Goal: Task Accomplishment & Management: Complete application form

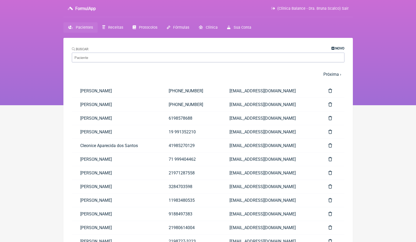
click at [341, 48] on span "Novo" at bounding box center [339, 48] width 9 height 4
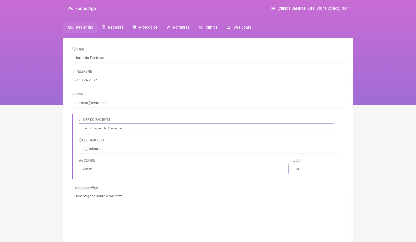
paste input "Luceni de [PERSON_NAME]"
type input "Luceni de [PERSON_NAME]"
paste input "[EMAIL_ADDRESS][DOMAIN_NAME]"
type input "[EMAIL_ADDRESS][DOMAIN_NAME]"
paste input "João Silas de Souza , quadra 18, casa 374. - Setor Norte , Cristalina - GO"
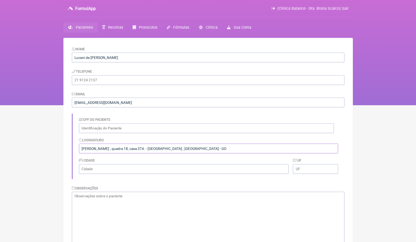
type input "João Silas de Souza , quadra 18, casa 374. - Setor Norte , Cristalina - GO"
paste input "[PHONE_NUMBER]"
type input "[PHONE_NUMBER]"
click at [113, 127] on input "text" at bounding box center [206, 128] width 255 height 10
paste input "875.957.881-53"
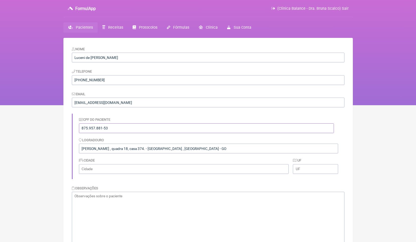
type input "875.957.881-53"
drag, startPoint x: 230, startPoint y: 150, endPoint x: 177, endPoint y: 148, distance: 52.6
click at [177, 148] on input "João Silas de Souza , quadra 18, casa 374. - Setor Norte , Cristalina - GO" at bounding box center [208, 149] width 259 height 10
type input "João Silas de Souza , quadra 18, casa 374. - Setor Norte"
paste input "Cristalina - GO"
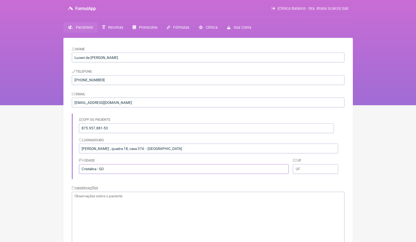
type input "Cristalina - GO"
type input "GO"
click at [156, 167] on input "Cristalina - GO" at bounding box center [184, 169] width 210 height 10
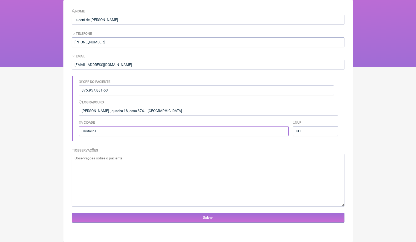
scroll to position [38, 0]
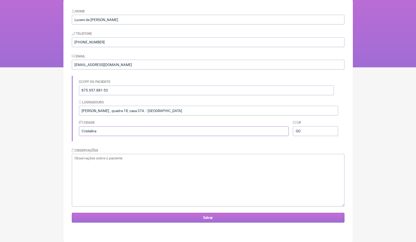
type input "Cristalina"
click at [205, 217] on input "Salvar" at bounding box center [208, 218] width 272 height 10
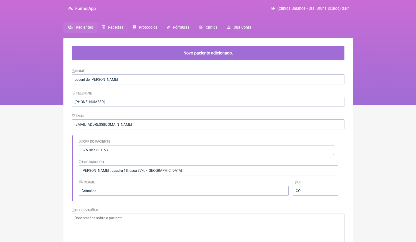
click at [114, 27] on span "Receitas" at bounding box center [115, 27] width 15 height 4
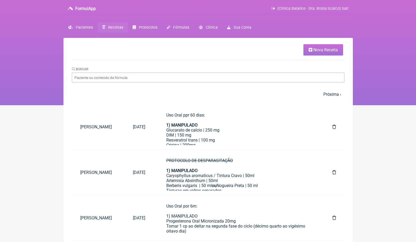
click at [327, 54] on link "Nova Receita" at bounding box center [323, 49] width 40 height 11
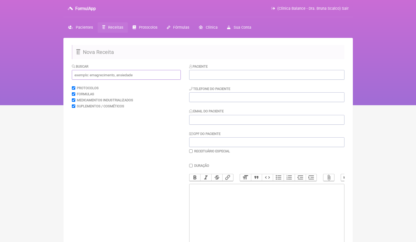
click at [146, 75] on input "text" at bounding box center [126, 75] width 109 height 10
type input "luceni"
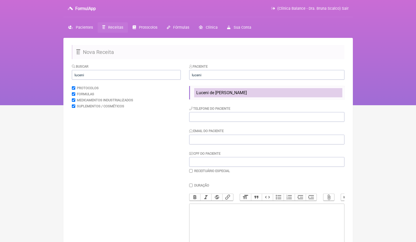
click at [226, 93] on span "Luceni de [PERSON_NAME]" at bounding box center [221, 92] width 50 height 5
type input "Luceni de [PERSON_NAME]"
type input "[PHONE_NUMBER]"
type input "[EMAIL_ADDRESS][DOMAIN_NAME]"
type input "875.957.881-53"
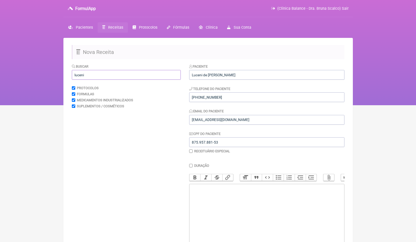
click at [84, 72] on input "luceni" at bounding box center [126, 75] width 109 height 10
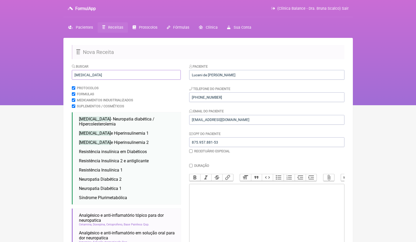
click at [126, 75] on input "[MEDICAL_DATA]" at bounding box center [126, 75] width 109 height 10
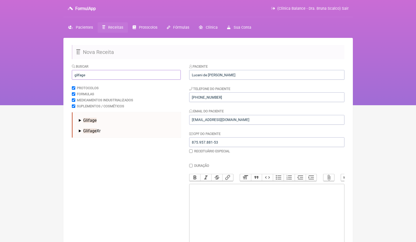
type input "glifage"
click at [92, 130] on span "Glifage" at bounding box center [89, 130] width 13 height 5
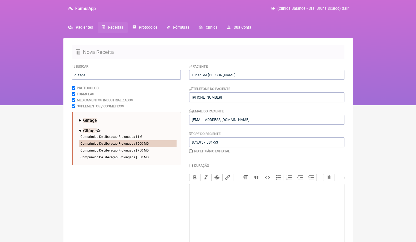
click at [103, 144] on li "Comprimido De Liberacao Prolongada | 500 MG" at bounding box center [128, 143] width 98 height 7
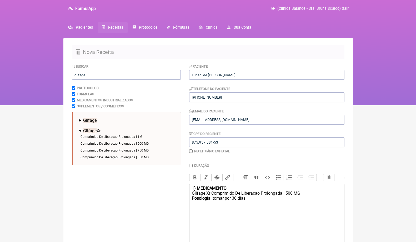
click at [226, 197] on div "Posologia : tomar por 30 dias." at bounding box center [266, 201] width 149 height 10
drag, startPoint x: 318, startPoint y: 198, endPoint x: 279, endPoint y: 198, distance: 38.7
click at [279, 198] on div "Posologia : tomar 1 comprimido junto com [PERSON_NAME] por 30 dias." at bounding box center [266, 201] width 149 height 10
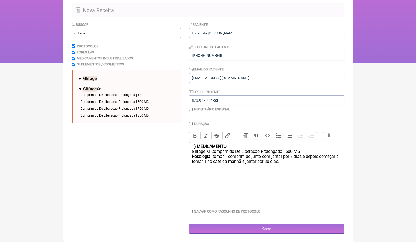
scroll to position [41, 0]
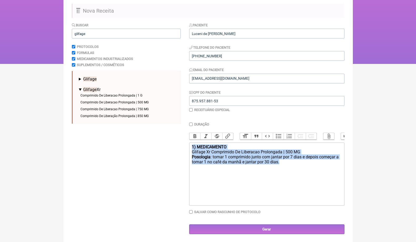
drag, startPoint x: 286, startPoint y: 161, endPoint x: 190, endPoint y: 146, distance: 97.1
click at [190, 146] on trix-editor "1) MEDICAMENTO Glifage Xr Comprimido De Liberacao Prolongada | 500 MG Posologia…" at bounding box center [266, 174] width 155 height 63
copy trix-editor "1) MEDICAMENTO Glifage Xr Comprimido De Liberacao Prolongada | 500 MG Posologia…"
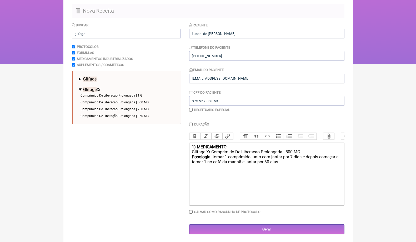
click at [213, 167] on div "Posologia : tomar 1 comprimido junto com jantar por 7 dias e depois começar a t…" at bounding box center [266, 164] width 149 height 20
paste trix-editor "strong>1) MEDICAMENTO</strong></div><div>Glifage Xr Comprimido De Liberacao Pro…"
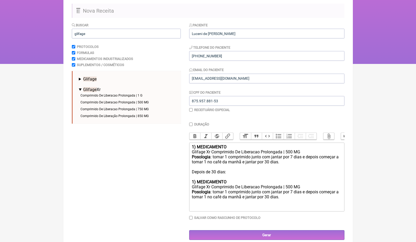
click at [194, 179] on strong "1) MEDICAMENTO" at bounding box center [209, 181] width 35 height 5
click at [228, 189] on div "Posologia : tomar 1 comprimido junto com jantar por 7 dias e depois começar a t…" at bounding box center [266, 194] width 149 height 10
drag, startPoint x: 340, startPoint y: 190, endPoint x: 228, endPoint y: 189, distance: 111.8
click at [228, 190] on div "Posologia : tomar 1 comprimido junto com jantar por 7 dias e depois começar a t…" at bounding box center [266, 194] width 149 height 10
click at [228, 189] on div "Posologia : tomar 1 comprimidos a tomar 1 no café da manhã e jantar por 30 dias." at bounding box center [266, 194] width 149 height 10
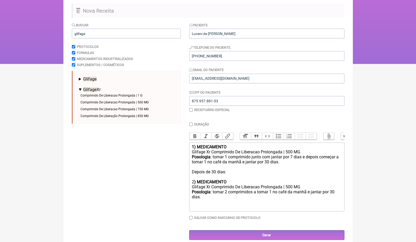
click at [275, 189] on div "Posologia : tomar 2 comprimidos a tomar 1 no café da manhã e jantar por 30 dias." at bounding box center [266, 194] width 149 height 10
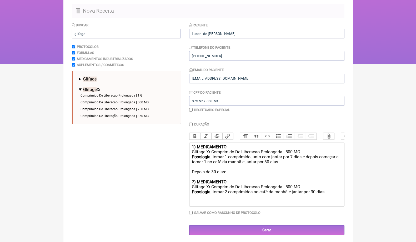
drag, startPoint x: 294, startPoint y: 188, endPoint x: 324, endPoint y: 188, distance: 29.5
click at [294, 189] on div "Posologia : tomar 2 comprimidos no café da manhã e jantar por 30 dias." at bounding box center [266, 191] width 149 height 5
click at [322, 190] on div "Posologia : tomar 2 comprimidos no café da manhã e 1 no jantar por 30 dias." at bounding box center [266, 191] width 149 height 5
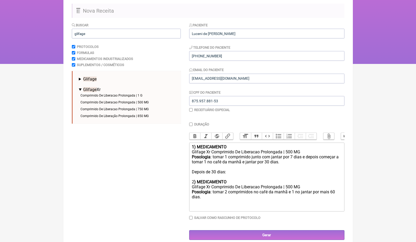
click at [224, 202] on div at bounding box center [266, 204] width 149 height 10
drag, startPoint x: 191, startPoint y: 170, endPoint x: 250, endPoint y: 170, distance: 59.7
click at [250, 170] on trix-editor "1) MEDICAMENTO Glifage Xr Comprimido De Liberacao Prolongada | 500 MG Posologia…" at bounding box center [266, 177] width 155 height 69
click at [193, 144] on strong "1) MEDICAMENTO" at bounding box center [209, 146] width 35 height 5
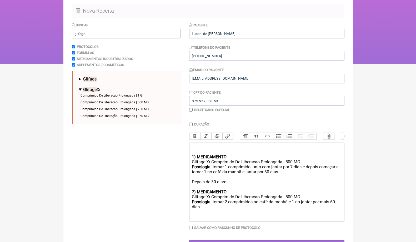
click at [203, 145] on div "1) MEDICAMENTO" at bounding box center [266, 151] width 149 height 15
click at [220, 146] on div "COMPARAR EM FARMÁCIA COMUM: 1) MEDICAMENTO" at bounding box center [266, 151] width 149 height 15
click at [220, 145] on div "COMPARAR EM FARMÁCIA COMUM: 1) MEDICAMENTO" at bounding box center [266, 151] width 149 height 15
click at [194, 138] on button "Bold" at bounding box center [194, 136] width 11 height 7
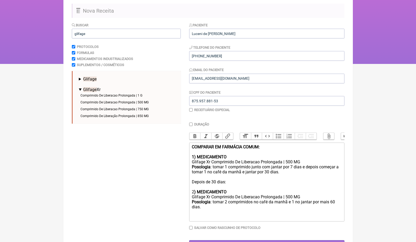
click at [205, 209] on div at bounding box center [266, 214] width 149 height 10
type trix-editor "<div><strong>COMPARAR EM FARMÁCIA COMUM:<br></strong><br><strong>1) MEDICAMENTO…"
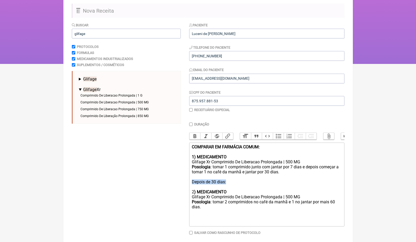
drag, startPoint x: 231, startPoint y: 179, endPoint x: 174, endPoint y: 177, distance: 57.1
click at [174, 177] on form "Buscar glifage Protocolos Formulas Medicamentos Industrializados Suplementos / …" at bounding box center [208, 138] width 272 height 232
click at [197, 136] on button "Bold" at bounding box center [194, 136] width 11 height 7
click at [197, 213] on div at bounding box center [266, 216] width 149 height 15
click at [93, 32] on input "glifage" at bounding box center [126, 34] width 109 height 10
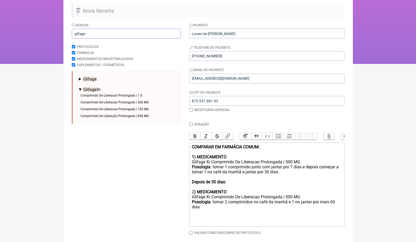
click at [93, 32] on input "glifage" at bounding box center [126, 34] width 109 height 10
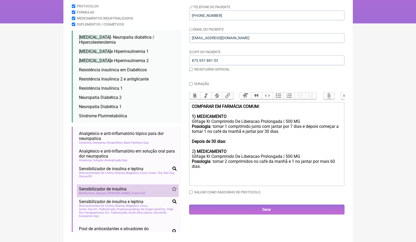
scroll to position [82, 0]
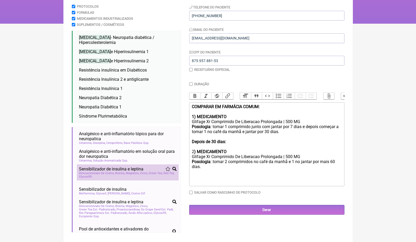
type input "[MEDICAL_DATA]"
click at [117, 171] on div "Dinicocisteinato De Cromo Biotina Magnésio Zinco Green Tea Red Tea Glycoxil®" at bounding box center [128, 174] width 98 height 7
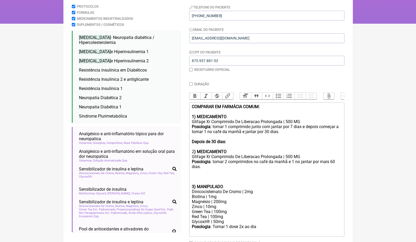
click at [219, 174] on div at bounding box center [266, 176] width 149 height 15
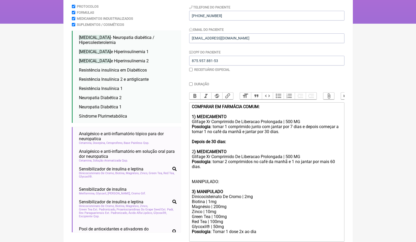
click at [219, 176] on div "Posologia : tomar 2 comprimidos no café da manhã e 1 no jantar por mais 60 dias…" at bounding box center [266, 171] width 149 height 25
drag, startPoint x: 225, startPoint y: 177, endPoint x: 191, endPoint y: 178, distance: 34.5
click at [191, 178] on trix-editor "COMPARAR EM FARMÁCIA COMUM: 1) MEDICAMENTO Glifage Xr Comprimido De Liberacao P…" at bounding box center [266, 171] width 155 height 139
click at [196, 96] on button "Bold" at bounding box center [194, 96] width 11 height 7
click at [228, 178] on div "Posologia : tomar 2 comprimidos no café da manhã e 1 no jantar por mais 60 dias…" at bounding box center [266, 171] width 149 height 25
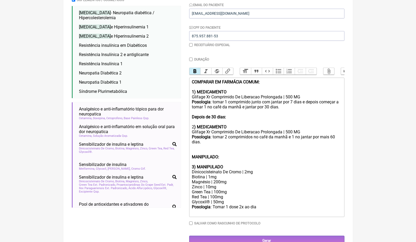
scroll to position [110, 0]
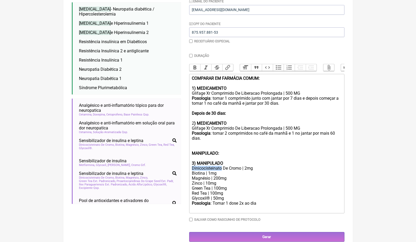
drag, startPoint x: 222, startPoint y: 163, endPoint x: 180, endPoint y: 163, distance: 42.1
click at [180, 163] on form "Buscar [MEDICAL_DATA] Protocolos Formulas Medicamentos Industrializados Supleme…" at bounding box center [208, 98] width 272 height 288
click at [236, 166] on div "Picolinato De Cromo | 2mg" at bounding box center [266, 168] width 149 height 5
click at [229, 161] on div "3) MANIPULADO" at bounding box center [266, 163] width 149 height 5
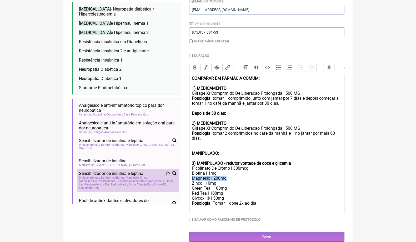
drag, startPoint x: 229, startPoint y: 172, endPoint x: 178, endPoint y: 172, distance: 50.2
click at [178, 172] on form "Buscar [MEDICAL_DATA] Protocolos Formulas Medicamentos Industrializados Supleme…" at bounding box center [208, 98] width 272 height 288
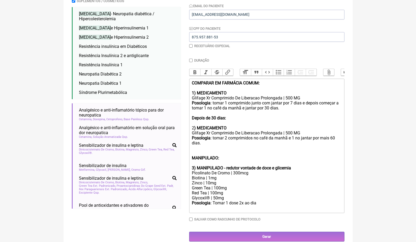
click at [208, 180] on div "Zinco | 10mg" at bounding box center [266, 182] width 149 height 5
click at [204, 180] on div "Zinco | 20mg" at bounding box center [266, 182] width 149 height 5
click at [228, 195] on div "Glycoxil® | 50mg" at bounding box center [266, 197] width 149 height 5
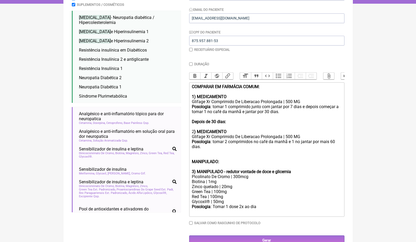
scroll to position [102, 0]
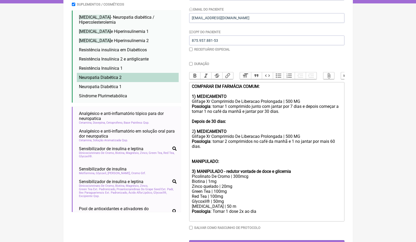
type trix-editor "<div><strong>COMPARAR EM FARMÁCIA COMUM:<br></strong><br><strong>1) MEDICAMENTO…"
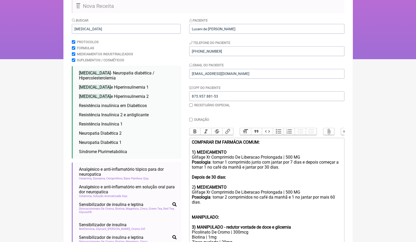
scroll to position [23, 0]
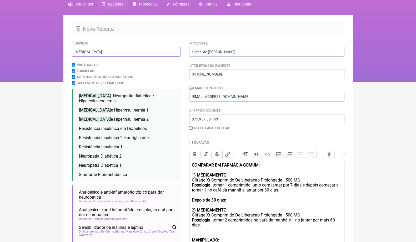
click at [95, 52] on input "[MEDICAL_DATA]" at bounding box center [126, 52] width 109 height 10
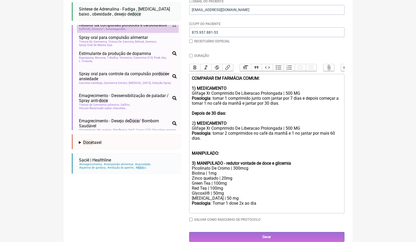
scroll to position [33, 0]
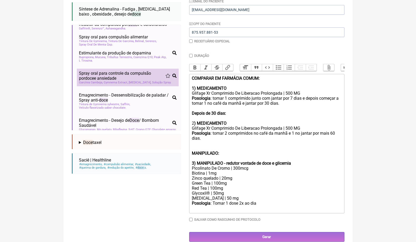
type input "doce"
click at [128, 82] on li "Spray oral para controle da compulsão por doce e ansiedade ansiedade compulsão …" at bounding box center [128, 78] width 102 height 18
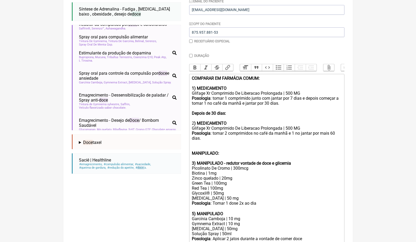
scroll to position [122, 0]
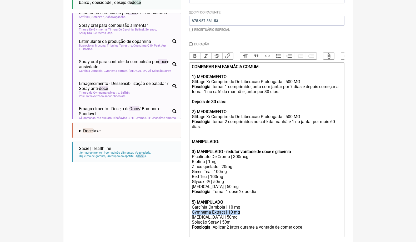
drag, startPoint x: 248, startPoint y: 204, endPoint x: 173, endPoint y: 204, distance: 75.7
click at [173, 204] on form "Buscar doce Protocolos Formulas Medicamentos Industrializados Suplementos / Cos…" at bounding box center [208, 103] width 272 height 323
click at [219, 180] on div "Glycoxil® | 50mg [MEDICAL_DATA] | 50 mg" at bounding box center [266, 184] width 149 height 10
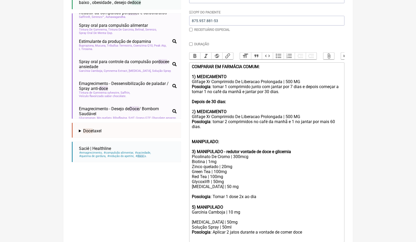
paste trix-editor "Gymnema Extract | 10 mg"
click at [231, 184] on div "Glycoxil® | 50mg [MEDICAL_DATA] | 50 mg Gymnema Extract | 10 mg" at bounding box center [266, 186] width 149 height 15
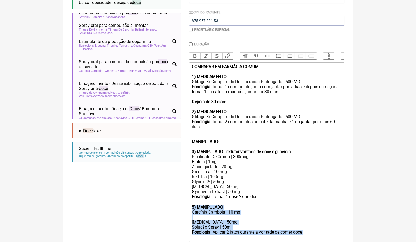
drag, startPoint x: 310, startPoint y: 221, endPoint x: 181, endPoint y: 200, distance: 130.5
click at [180, 200] on form "Buscar doce Protocolos Formulas Medicamentos Industrializados Suplementos / Cos…" at bounding box center [208, 106] width 272 height 328
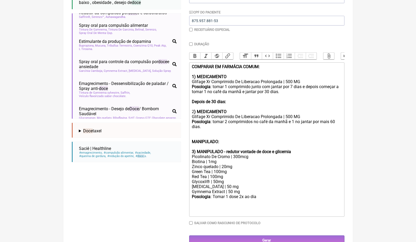
click at [265, 194] on div "Posologia : Tomar 1 dose 2x ao dia ㅤ" at bounding box center [266, 199] width 149 height 11
type trix-editor "<lor><ipsumd>SITAMETC AD ELITSEDD EIUSM:<te></incidi><ut><labore>1) ETDOLOREMAG…"
click at [190, 44] on input "Duração" at bounding box center [190, 43] width 3 height 3
checkbox input "true"
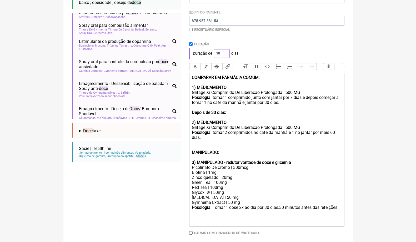
click at [218, 52] on input "30" at bounding box center [222, 53] width 16 height 9
type input "90"
click at [308, 54] on div "Duração de 90 dias" at bounding box center [266, 53] width 155 height 11
click at [287, 102] on div "Posologia : tomar 1 comprimido junto com jantar por 7 dias e depois começar a t…" at bounding box center [266, 110] width 149 height 30
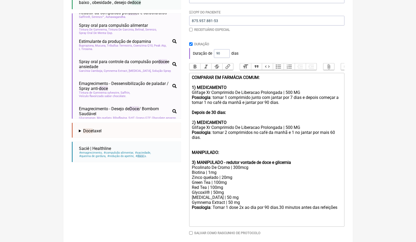
click at [270, 102] on div "Posologia : tomar 1 comprimido junto com jantar por 7 dias e depois começar a t…" at bounding box center [266, 110] width 149 height 30
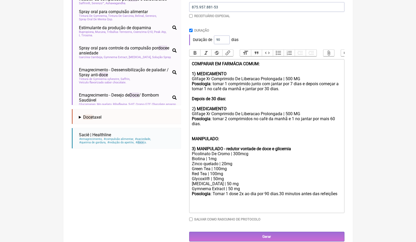
scroll to position [135, 0]
click at [282, 191] on div "Posologia : Tomar 1 dose 2x ao dia por 90 dias.30 minutos antes das refeições" at bounding box center [266, 196] width 149 height 10
click at [227, 192] on div "Posologia : Tomar 1 dose 2x ao dia por 90 dias - 30 minutos antes das refeições" at bounding box center [266, 196] width 149 height 10
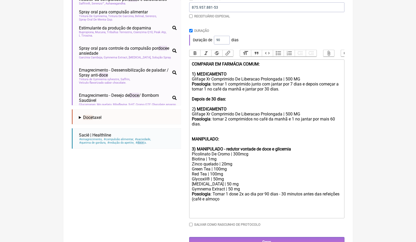
click at [225, 192] on div "Posologia : Tomar 1 dose 2x ao dia por 90 dias - 30 minutos antes das refeições…" at bounding box center [266, 198] width 149 height 15
click at [232, 192] on div "Posologia : Tomar 1 dose 2x ao dia por 90 dias - 30 minutos antes das refeições…" at bounding box center [266, 198] width 149 height 15
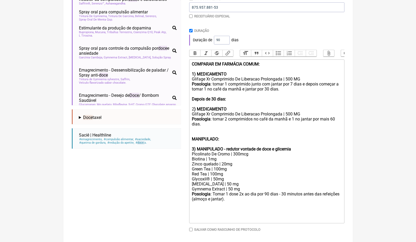
type trix-editor "<lor><ipsumd>SITAMETC AD ELITSEDD EIUSM:<te></incidi><ut><labore>5) ETDOLOREMAG…"
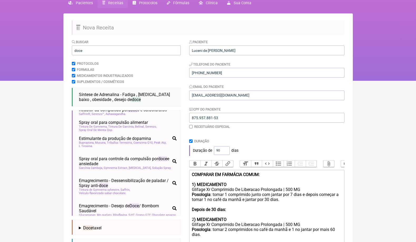
scroll to position [6, 0]
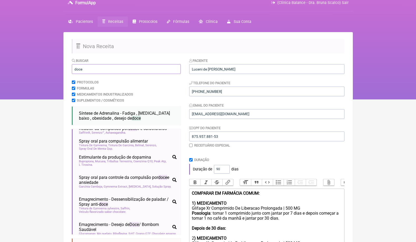
click at [116, 66] on input "doce" at bounding box center [126, 69] width 109 height 10
click at [117, 66] on input "doce" at bounding box center [126, 69] width 109 height 10
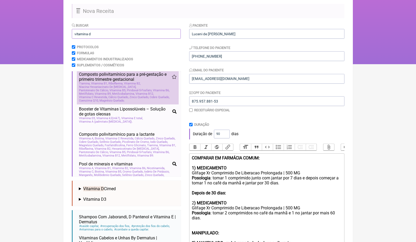
scroll to position [59, 0]
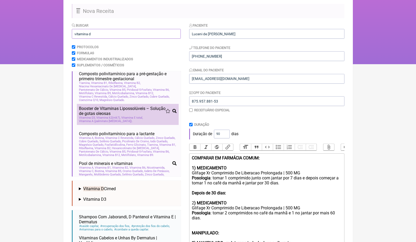
type input "vitamina d"
click at [130, 113] on span "Booster de Vitaminas Lipossolúveis – Solução de gotas oleosas" at bounding box center [122, 111] width 87 height 10
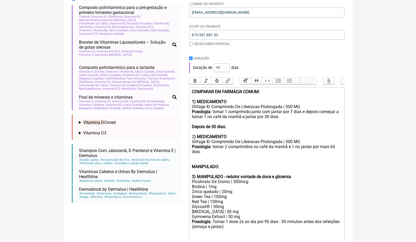
scroll to position [153, 0]
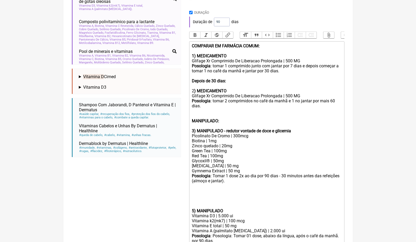
click at [214, 198] on div at bounding box center [266, 203] width 149 height 10
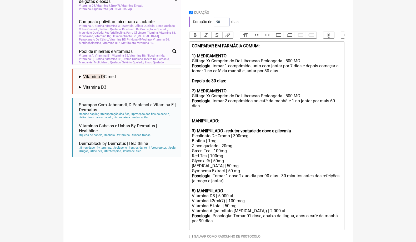
click at [194, 188] on strong "5) MANIPULADO" at bounding box center [207, 190] width 31 height 5
click at [221, 193] on div "Vitamina D3 | 5.000 ui" at bounding box center [266, 195] width 149 height 5
click at [252, 208] on div "Vitamina A (palmitato [MEDICAL_DATA]) | 2.000 ui" at bounding box center [266, 210] width 149 height 5
click at [227, 203] on div "Vitamina E total | 50 mg" at bounding box center [266, 205] width 149 height 5
click at [276, 208] on div "Vitamina A (palmitato [MEDICAL_DATA]) | 1.000 ui" at bounding box center [266, 210] width 149 height 5
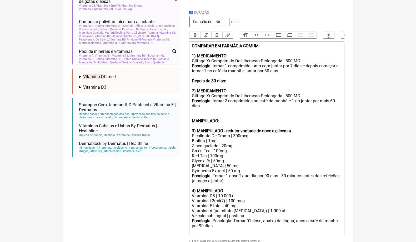
click at [246, 218] on div "Posologia : Posologia: Tomar 01 dose, abaixo da língua, após o café da manhã. p…" at bounding box center [266, 225] width 149 height 15
click at [342, 211] on trix-editor "COMPARAR EM FARMÁCIA COMUM: 1) MEDICAMENTO Glifage Xr Comprimido De Liberacao P…" at bounding box center [266, 138] width 155 height 194
click at [303, 218] on div "Posologia : Posologia: Tomar 01 dose, abaixo da língua, após o café da manhã po…" at bounding box center [266, 225] width 149 height 15
drag, startPoint x: 325, startPoint y: 211, endPoint x: 297, endPoint y: 210, distance: 27.6
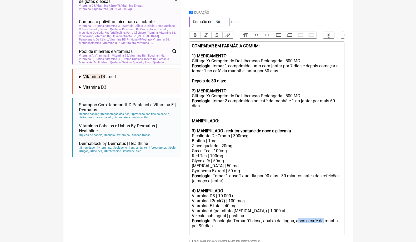
click at [299, 218] on div "Posologia : Posologia: Tomar 01 dose, abaixo da língua, após o café da manhã po…" at bounding box center [266, 225] width 149 height 15
type trix-editor "<lor><ipsumd>SITAMETC AD ELITSEDD EIUSM:<te></incidi><ut><labore>5) ETDOLOREMAG…"
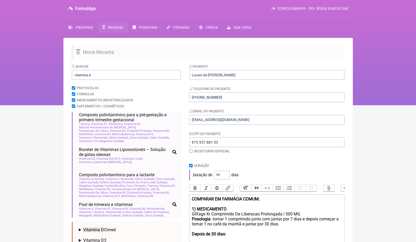
scroll to position [0, 0]
click at [113, 77] on input "vitamina d" at bounding box center [126, 75] width 109 height 10
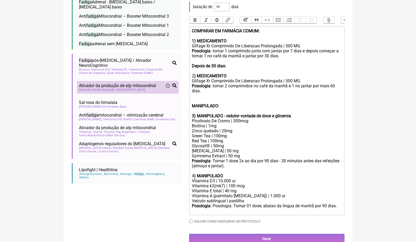
click at [121, 83] on span "Ativador da produção de atp mitocondrial" at bounding box center [117, 85] width 77 height 5
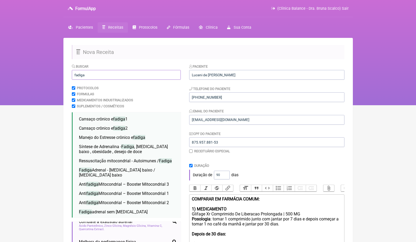
click at [137, 75] on input "fadiga" at bounding box center [126, 75] width 109 height 10
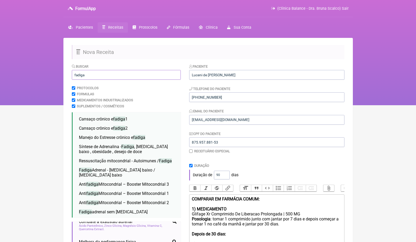
click at [108, 75] on input "fadiga" at bounding box center [126, 75] width 109 height 10
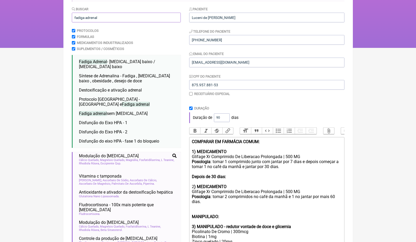
scroll to position [59, 0]
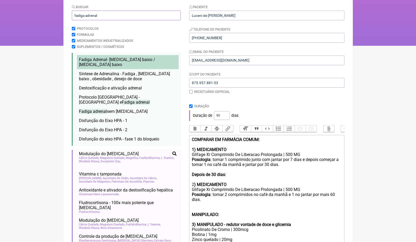
type input "fadiga adrenal"
click at [152, 60] on span "Fadiga Adrenal - [MEDICAL_DATA] baixo / [MEDICAL_DATA] baixo" at bounding box center [117, 62] width 76 height 10
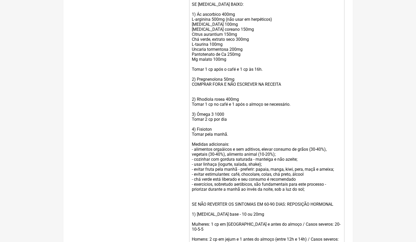
scroll to position [510, 0]
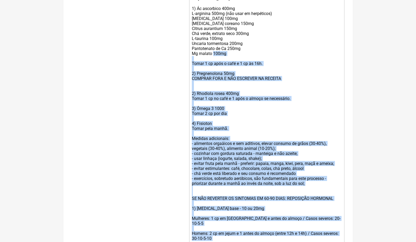
drag, startPoint x: 222, startPoint y: 210, endPoint x: 214, endPoint y: 34, distance: 176.7
click at [214, 34] on div "Uso Oral: 1) Avaliar necessidade de aminoácidos precursores (depressão? ansieda…" at bounding box center [266, 68] width 149 height 355
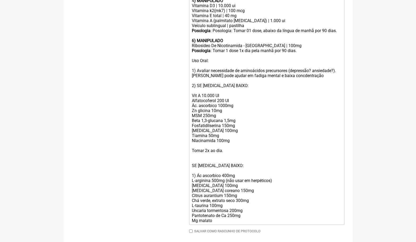
drag, startPoint x: 217, startPoint y: 203, endPoint x: 191, endPoint y: 51, distance: 154.6
click at [191, 51] on trix-editor "COMPARAR EM FARMÁCIA COMUM: 1) MEDICAMENTO Glifage Xr Comprimido De Liberacao P…" at bounding box center [266, 38] width 155 height 374
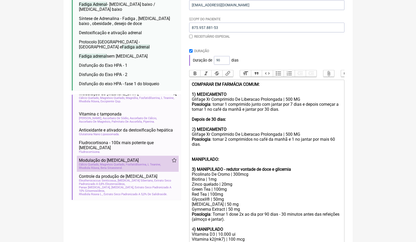
scroll to position [332, 0]
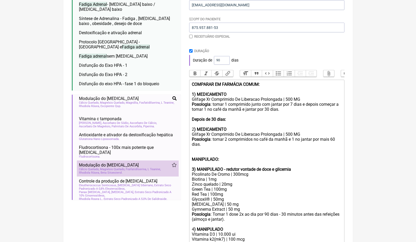
click at [125, 168] on span "Magnésio Quelado" at bounding box center [112, 169] width 25 height 3
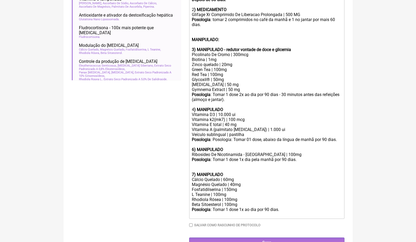
click at [219, 167] on div at bounding box center [266, 169] width 149 height 5
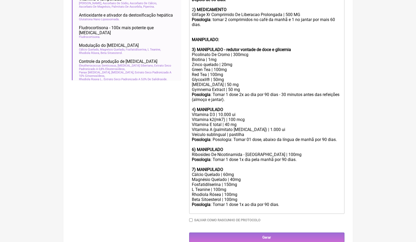
scroll to position [230, 0]
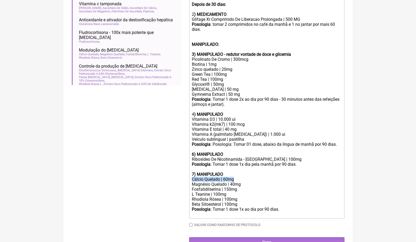
drag, startPoint x: 249, startPoint y: 167, endPoint x: 164, endPoint y: 167, distance: 85.5
click at [164, 167] on form "Buscar fadiga adrenal Protocolos Formulas Medicamentos Industrializados Supleme…" at bounding box center [208, 40] width 272 height 413
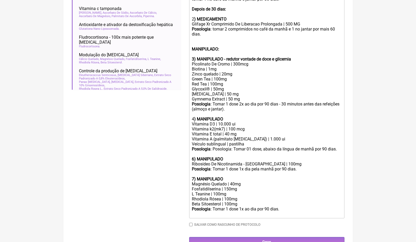
click at [224, 181] on div "Magnésio Quelado | 40mg" at bounding box center [266, 183] width 149 height 5
click at [236, 181] on div "Magnésio Dimalato | 40mg" at bounding box center [266, 183] width 149 height 5
click at [255, 181] on div "Magnésio Dimalato | 200mg" at bounding box center [266, 183] width 149 height 5
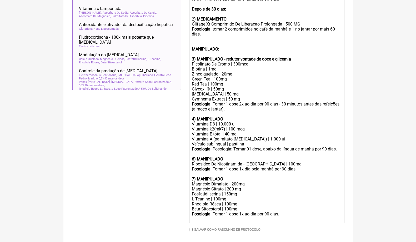
click at [227, 191] on div "Fosfatidilserina | 150mg" at bounding box center [266, 193] width 149 height 5
drag, startPoint x: 223, startPoint y: 195, endPoint x: 157, endPoint y: 195, distance: 66.0
click at [157, 195] on form "Buscar fadiga adrenal Protocolos Formulas Medicamentos Industrializados Supleme…" at bounding box center [208, 45] width 272 height 413
click at [222, 206] on div "Beta Sitoesterol | 100mg" at bounding box center [266, 208] width 149 height 5
drag, startPoint x: 222, startPoint y: 196, endPoint x: 178, endPoint y: 196, distance: 44.7
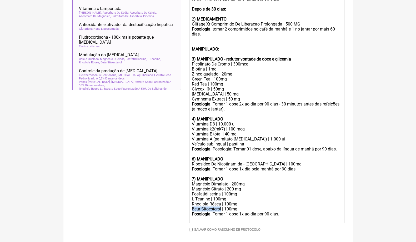
click at [178, 196] on form "Buscar fadiga adrenal Protocolos Formulas Medicamentos Industrializados Supleme…" at bounding box center [208, 45] width 272 height 413
click at [251, 206] on div "Acido pantotenico | 200mg" at bounding box center [266, 208] width 149 height 5
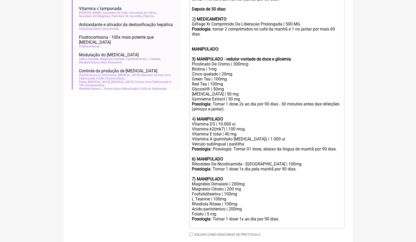
click at [259, 216] on div "Posologia : Tomar 1 dose 1x ao dia por 90 dias." at bounding box center [266, 221] width 149 height 10
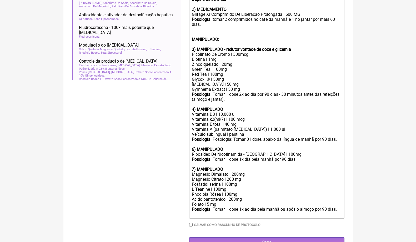
scroll to position [234, 0]
click at [194, 147] on strong "6) MANIPULADO" at bounding box center [207, 149] width 31 height 5
click at [193, 167] on strong "7) MANIPULADO" at bounding box center [207, 169] width 31 height 5
click at [213, 167] on strong ") MANIPULADO" at bounding box center [208, 169] width 29 height 5
click at [341, 207] on div "Posologia : Tomar 1 dose 1x ao dia pela manhã ou após o almoço por 90 dias." at bounding box center [266, 212] width 149 height 10
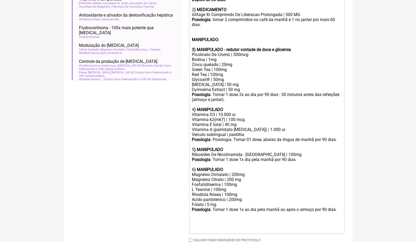
click at [242, 167] on div "6 ) MANIPULADO" at bounding box center [266, 169] width 149 height 5
type trix-editor "<lor><ipsumd>SITAMETC AD ELITSEDD EIUSM:<te></incidi><ut><labore>5) ETDOLOREMAG…"
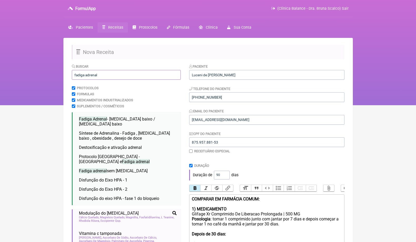
scroll to position [0, 0]
click at [98, 74] on input "fadiga adrenal" at bounding box center [126, 75] width 109 height 10
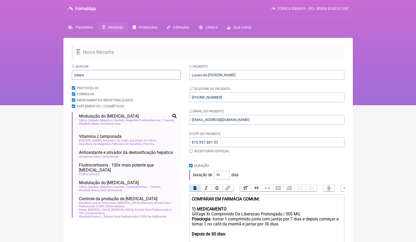
scroll to position [15, 0]
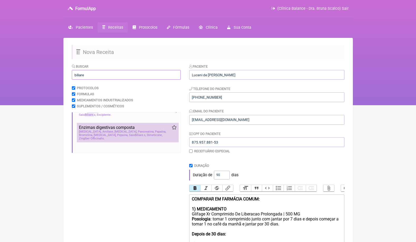
type input "biliare"
click at [116, 130] on div "[MEDICAL_DATA] Amilase [MEDICAL_DATA] Pancreatina Papaína Bromelina [MEDICAL_DA…" at bounding box center [128, 135] width 98 height 10
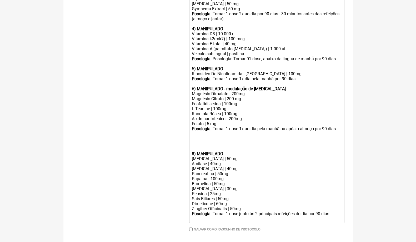
scroll to position [315, 0]
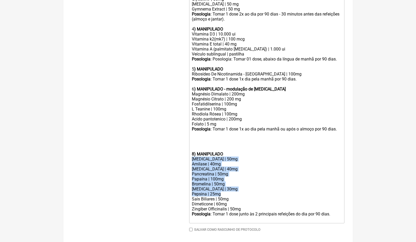
drag, startPoint x: 227, startPoint y: 178, endPoint x: 188, endPoint y: 146, distance: 51.2
click at [188, 146] on form "Buscar biliare Protocolos Formulas Medicamentos Industrializados Suplementos / …" at bounding box center [208, 0] width 272 height 503
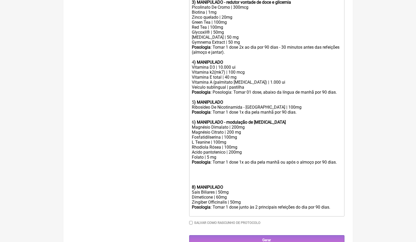
scroll to position [277, 0]
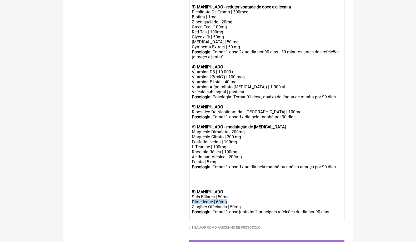
drag, startPoint x: 235, startPoint y: 187, endPoint x: 182, endPoint y: 187, distance: 53.1
click at [182, 187] on form "Buscar biliare Protocolos Formulas Medicamentos Industrializados Suplementos / …" at bounding box center [208, 18] width 272 height 463
drag, startPoint x: 246, startPoint y: 191, endPoint x: 162, endPoint y: 191, distance: 84.2
click at [163, 191] on form "Buscar biliare Protocolos Formulas Medicamentos Industrializados Suplementos / …" at bounding box center [208, 18] width 272 height 463
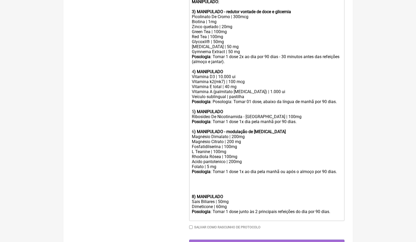
click at [220, 199] on div "Sais Biliares | 50mg" at bounding box center [266, 201] width 149 height 5
click at [211, 175] on div "Posologia : Tomar 1 dose 1x ao dia pela manhã ou após o almoço por 90 dias." at bounding box center [266, 181] width 149 height 25
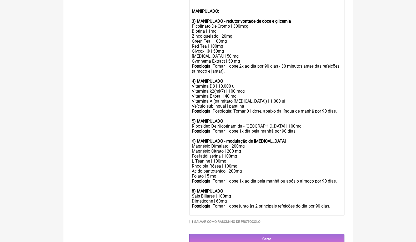
scroll to position [258, 0]
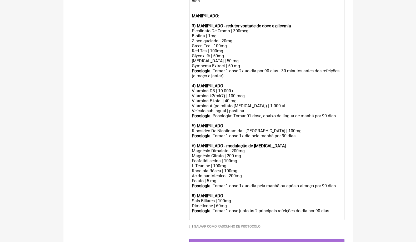
click at [310, 208] on div "Posologia : Tomar 1 dose junto às 2 principais refeições do dia por 90 dias." at bounding box center [266, 213] width 149 height 10
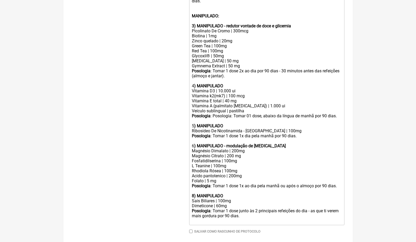
click at [286, 198] on div "Sais Biliares | 100mg" at bounding box center [266, 200] width 149 height 5
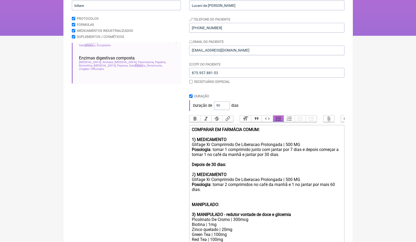
scroll to position [187, 0]
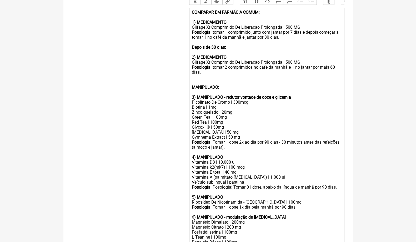
click at [268, 140] on div "Posologia : Tomar 1 dose 2x ao dia por 90 dias - 30 minutos antes das refeições…" at bounding box center [266, 147] width 149 height 15
click at [327, 185] on div "Posologia : Posologia: Tomar 01 dose, abaixo da língua de manhã por 90 dias." at bounding box center [266, 190] width 149 height 10
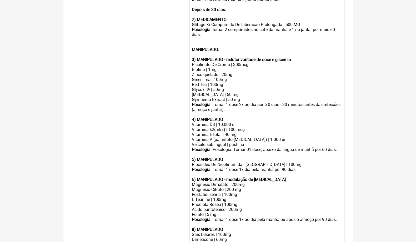
click at [285, 167] on div "Posologia : Tomar 1 dose 1x dia pela manhã por 90 dias." at bounding box center [266, 172] width 149 height 10
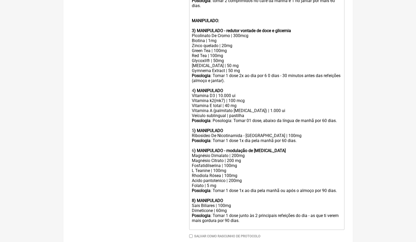
scroll to position [253, 0]
click at [326, 189] on div "Posologia : Tomar 1 dose 1x ao dia pela manhã ou após o almoço por 90 dias." at bounding box center [266, 194] width 149 height 10
click at [241, 214] on div "Posologia : Tomar 1 dose junto às 2 principais refeições do dia - as que ti ver…" at bounding box center [266, 221] width 149 height 15
click at [267, 214] on div "Posologia : Tomar 1 dose junto às 2 principais refeições do dia - as que ti ver…" at bounding box center [266, 221] width 149 height 15
click at [333, 214] on div "Posologia : Tomar 1 dose junto às 2 principais refeições do dia - as que ti ver…" at bounding box center [266, 221] width 149 height 15
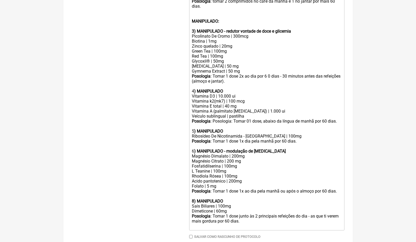
click at [191, 207] on trix-editor "COMPARAR EM FARMÁCIA COMUM: 1) MEDICAMENTO Glifage Xr Comprimido De Liberacao P…" at bounding box center [266, 86] width 155 height 289
click at [194, 199] on strong "8) MANIPULADO" at bounding box center [207, 201] width 31 height 5
click at [227, 174] on div "Rhodiola Rósea | 100mg" at bounding box center [266, 176] width 149 height 5
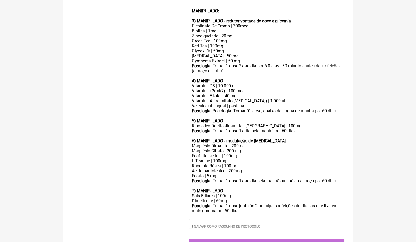
scroll to position [263, 0]
click at [268, 204] on div "Posologia : Tomar 1 dose junto às 2 principais refeições do dia - as que tivere…" at bounding box center [266, 211] width 149 height 15
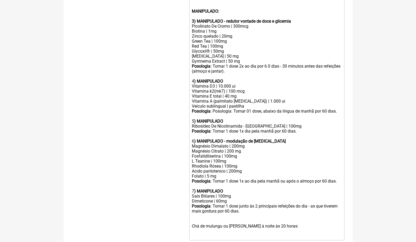
paste trix-editor "strong><br>Ingredientes:<br></strong><br></div><ul><li><br>1 colher de chá de c…"
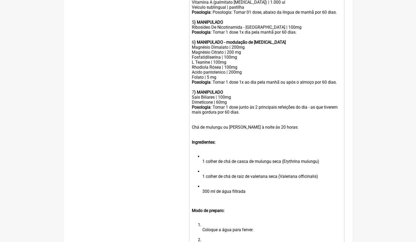
click at [201, 154] on ul "1 colher de chá de casca de mulungu seca (Erythrina mulungu) 1 colher de chá de…" at bounding box center [266, 176] width 149 height 45
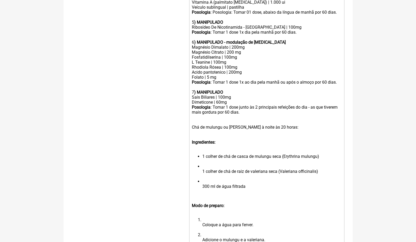
click at [202, 154] on ul "1 colher de chá de casca de mulungu seca (Erythrina mulungu) 1 colher de chá de…" at bounding box center [266, 174] width 149 height 40
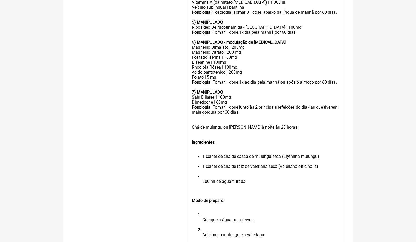
click at [204, 174] on li "300 ml de água filtrada" at bounding box center [271, 181] width 139 height 15
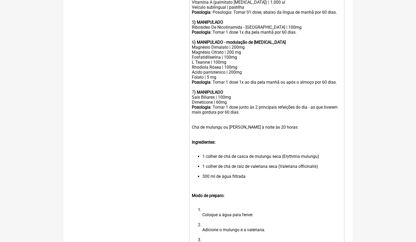
click at [202, 207] on ol "Coloque a água para ferver. Adicione o mulungu e a valeriana. Abaixe o fogo e d…" at bounding box center [266, 237] width 149 height 60
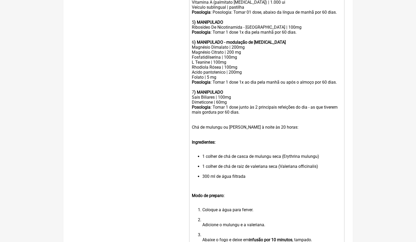
click at [203, 217] on li "Adicione o mulungu e a valeriana." at bounding box center [271, 224] width 139 height 15
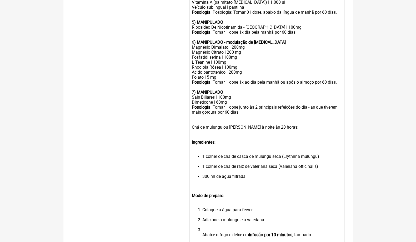
click at [203, 227] on li "Abaixe o fogo e deixe em infusão por 10 minutos , tampado." at bounding box center [271, 234] width 139 height 15
click at [204, 237] on li "Coe e beba ainda morno." at bounding box center [271, 244] width 139 height 15
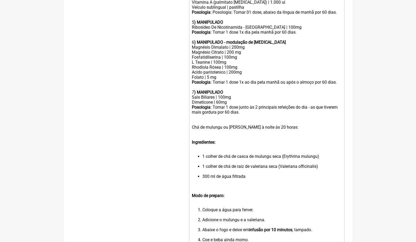
click at [192, 193] on strong "Modo de preparo:" at bounding box center [208, 195] width 33 height 5
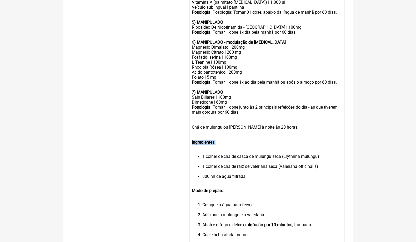
drag, startPoint x: 222, startPoint y: 127, endPoint x: 179, endPoint y: 125, distance: 43.2
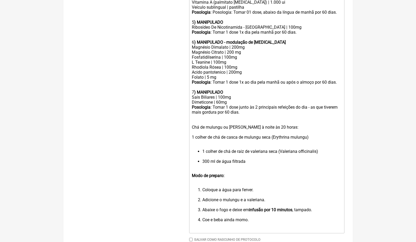
click at [202, 149] on ul "1 colher de chá de raiz de valeriana seca (Valeriana officinalis) 300 ml de águ…" at bounding box center [266, 159] width 149 height 20
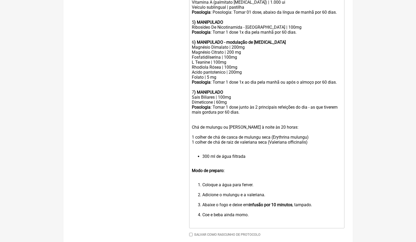
click at [202, 154] on li "300 ml de água filtrada" at bounding box center [271, 159] width 139 height 10
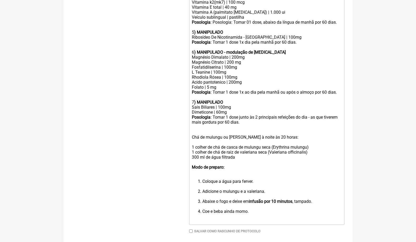
click at [203, 179] on li "Coloque a água para ferver." at bounding box center [271, 184] width 139 height 10
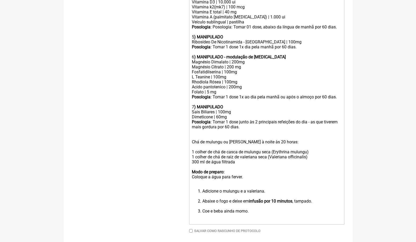
scroll to position [342, 0]
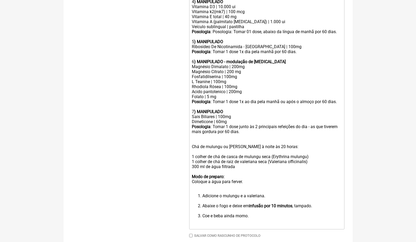
click at [202, 193] on ol "Adicione o mulungu e a valeriana. Abaixe o fogo e deixe em infusão por 10 minut…" at bounding box center [266, 208] width 149 height 30
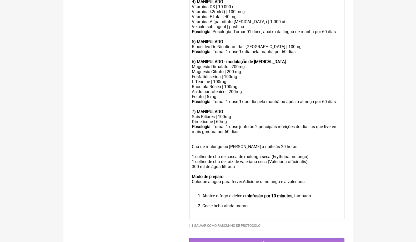
scroll to position [337, 0]
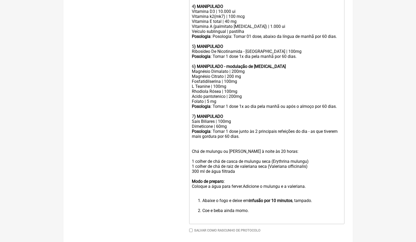
click at [204, 198] on li "Abaixe o fogo e deixe em infusão por 10 minutos , tampado." at bounding box center [271, 203] width 139 height 10
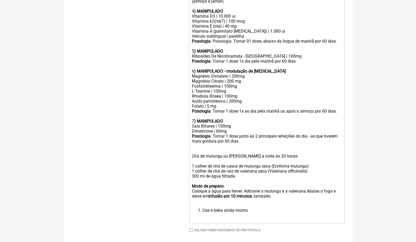
click at [202, 208] on ol "Coe e beba ainda morno." at bounding box center [266, 213] width 149 height 10
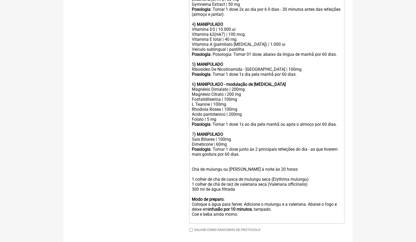
scroll to position [315, 0]
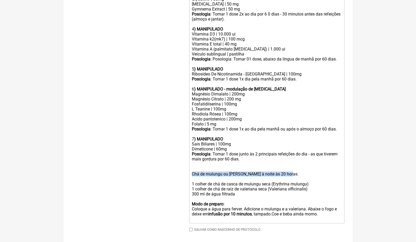
drag, startPoint x: 191, startPoint y: 158, endPoint x: 298, endPoint y: 158, distance: 107.3
click at [298, 158] on trix-editor "COMPARAR EM FARMÁCIA COMUM: 1) MEDICAMENTO Glifage Xr Comprimido De Liberacao P…" at bounding box center [266, 52] width 155 height 344
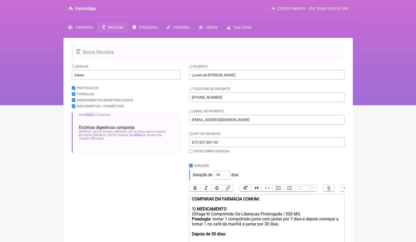
scroll to position [0, 0]
click at [198, 187] on button "Bold" at bounding box center [194, 188] width 11 height 7
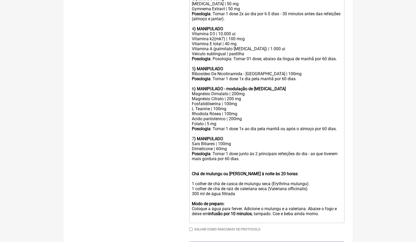
scroll to position [315, 0]
click at [229, 171] on strong "Chá de mulungu ou [PERSON_NAME] à noite às 20 horas:" at bounding box center [245, 173] width 107 height 5
click at [329, 201] on div "Modo de preparo: Coloque a água para ferver. Adicione o mulungu e a valeriana. …" at bounding box center [266, 211] width 149 height 20
drag, startPoint x: 286, startPoint y: 209, endPoint x: 147, endPoint y: 209, distance: 138.3
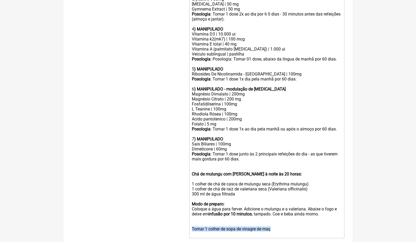
click at [153, 209] on form "Buscar biliare Protocolos Formulas Medicamentos Industrializados Suplementos / …" at bounding box center [208, 8] width 272 height 518
type trix-editor "<lor><ipsumd>SITAMETC AD ELITSEDD EIUSM:<te></incidi><ut><labore>0) ETDOLOREMAG…"
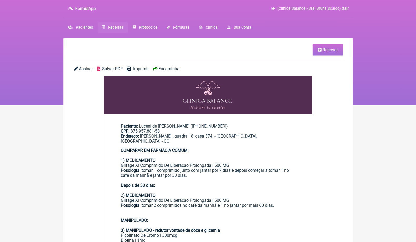
click at [171, 69] on span "Encaminhar" at bounding box center [169, 68] width 22 height 5
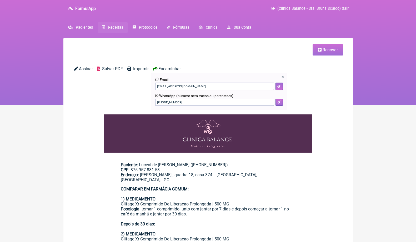
click at [279, 102] on icon at bounding box center [278, 101] width 3 height 3
drag, startPoint x: 196, startPoint y: 163, endPoint x: 140, endPoint y: 162, distance: 55.8
click at [140, 162] on div "Paciente: [PERSON_NAME] ([PHONE_NUMBER]) CPF: 875.957.881-53 Endereço: [PERSON_…" at bounding box center [208, 172] width 175 height 20
copy div "Luceni de [PERSON_NAME]"
